Goal: Information Seeking & Learning: Find specific page/section

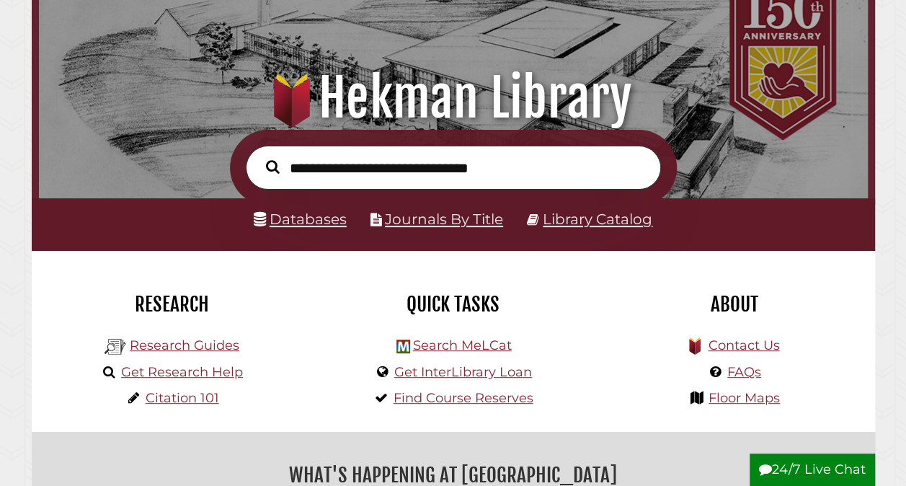
scroll to position [106, 0]
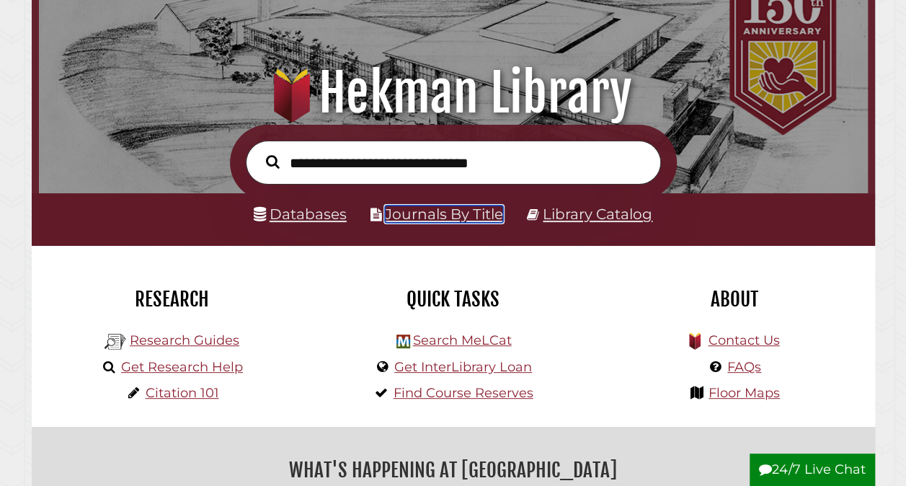
click at [465, 212] on link "Journals By Title" at bounding box center [444, 213] width 118 height 17
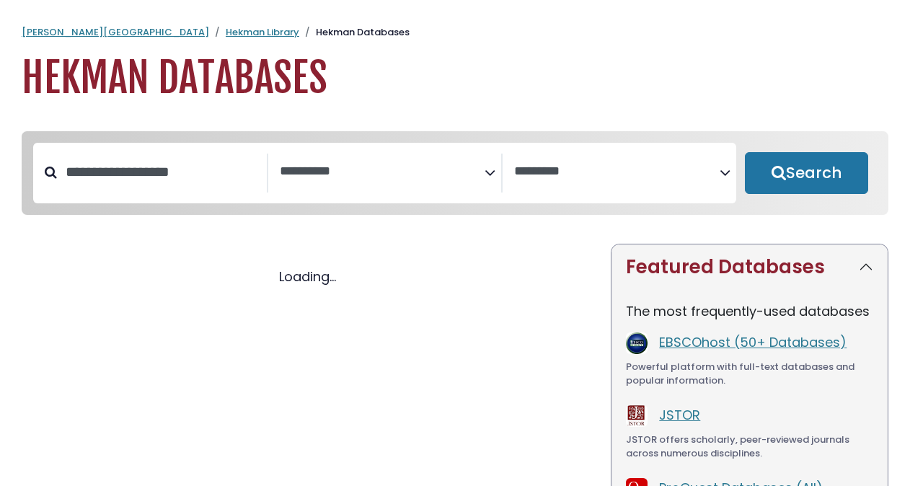
select select "Database Subject Filter"
select select "Database Vendors Filter"
select select "Database Subject Filter"
select select "Database Vendors Filter"
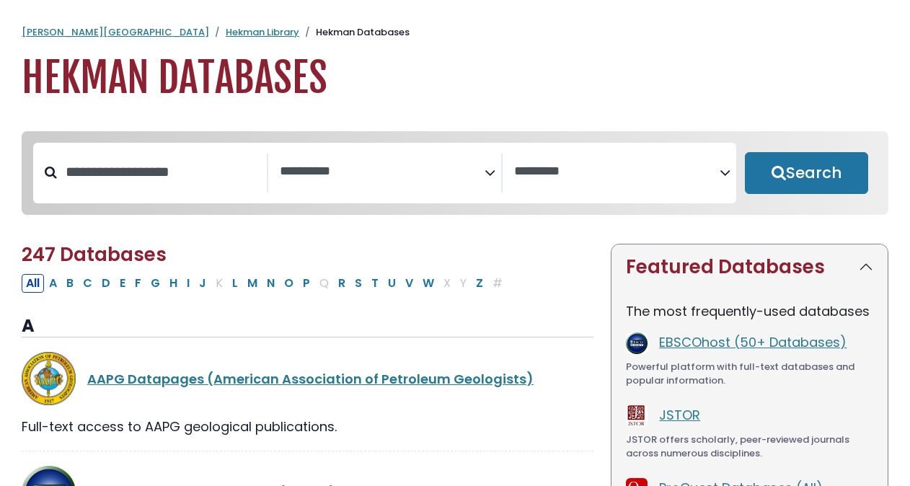
click at [461, 182] on span "Search filters" at bounding box center [382, 173] width 205 height 39
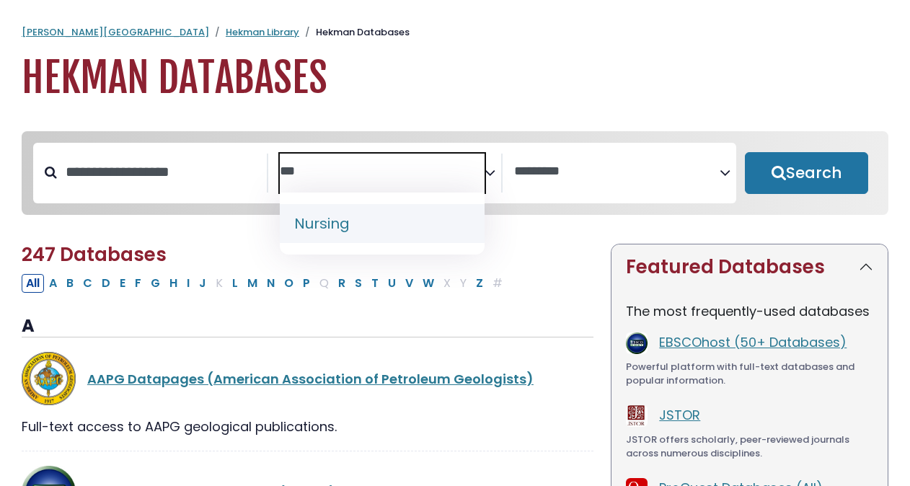
type textarea "***"
select select "*****"
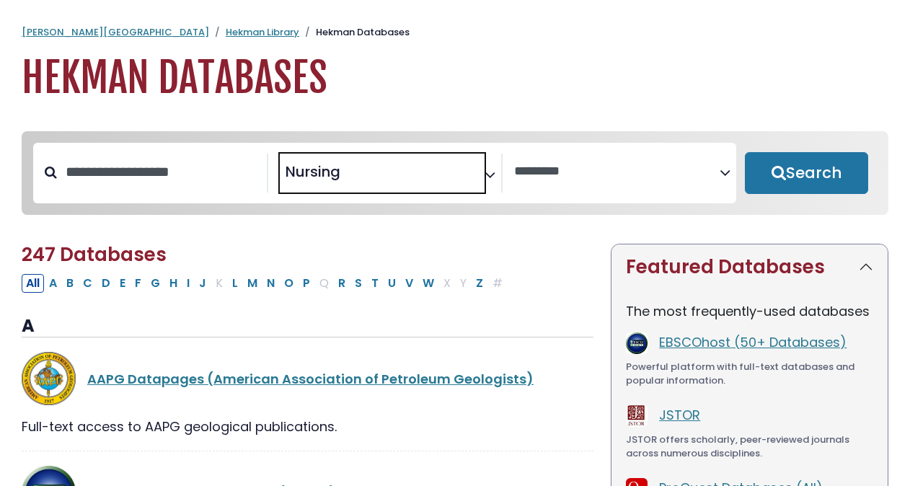
scroll to position [526, 0]
click at [827, 178] on button "Search" at bounding box center [805, 173] width 123 height 42
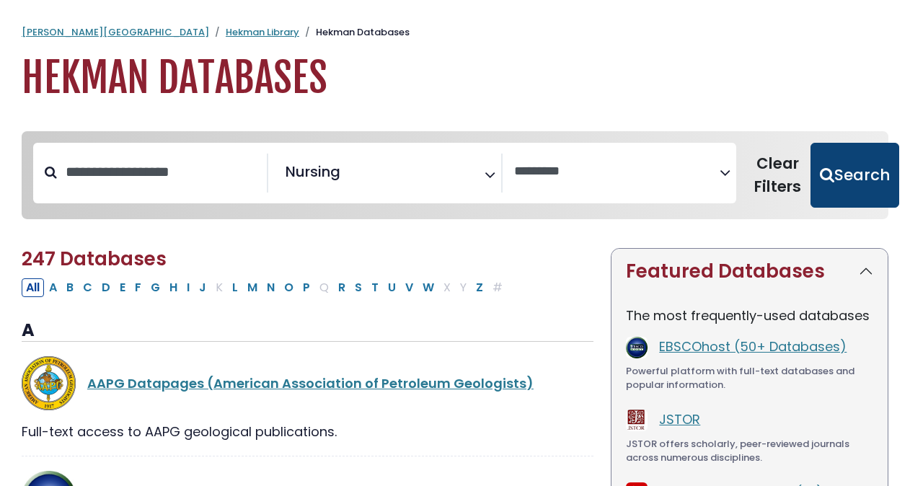
select select "Database Vendors Filter"
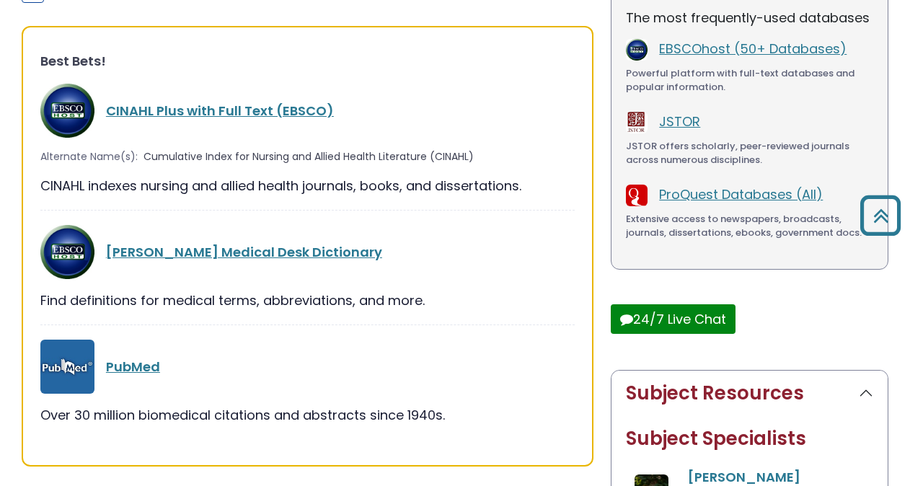
scroll to position [298, 0]
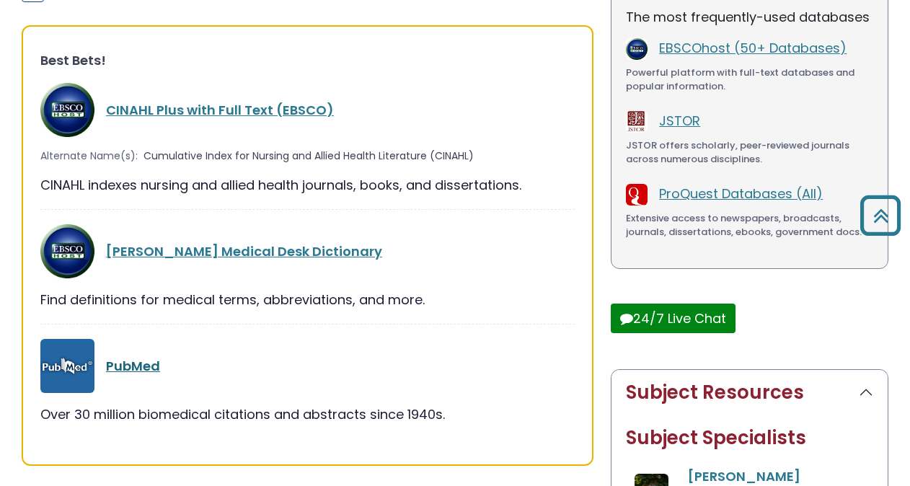
click at [134, 364] on link "PubMed" at bounding box center [133, 366] width 54 height 18
